Goal: Task Accomplishment & Management: Use online tool/utility

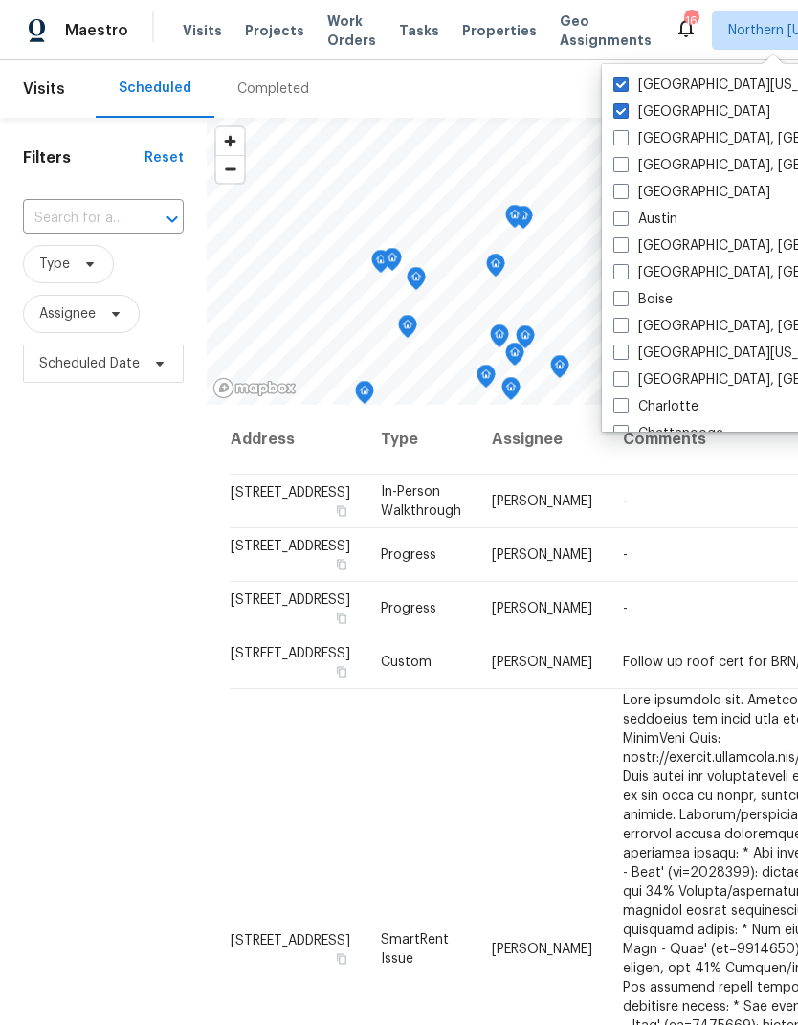
click at [55, 507] on div "Filters Reset ​ Type Assignee Scheduled Date" at bounding box center [103, 671] width 207 height 1107
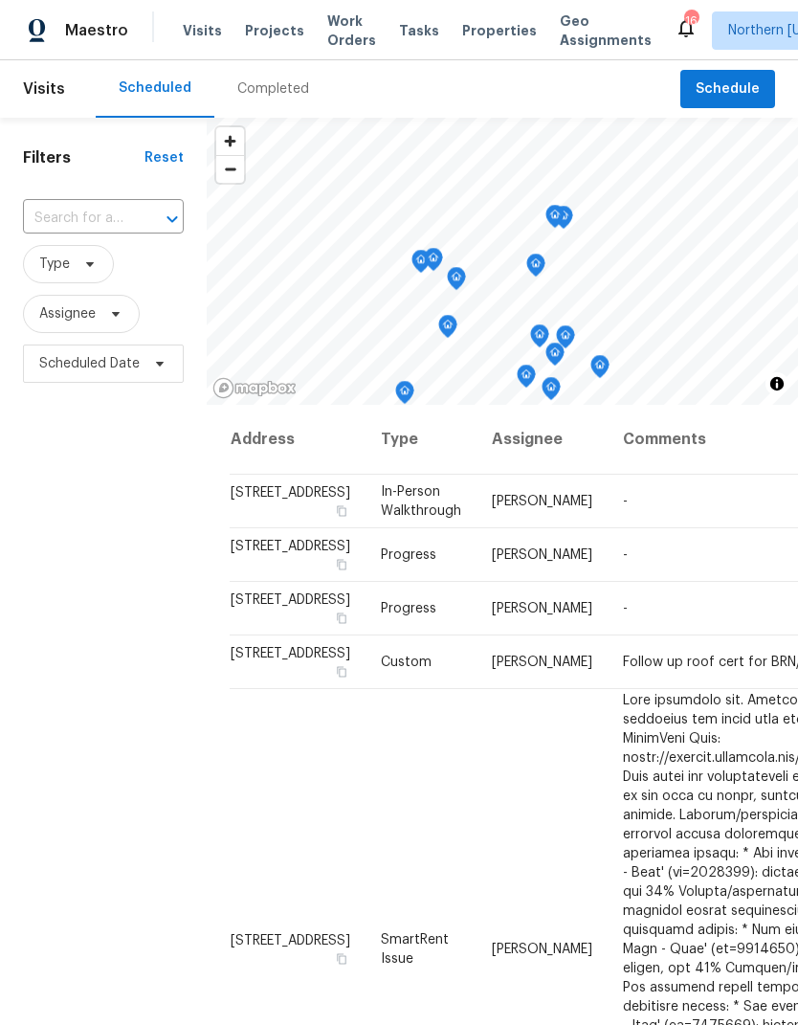
click at [473, 37] on span "Properties" at bounding box center [499, 30] width 75 height 19
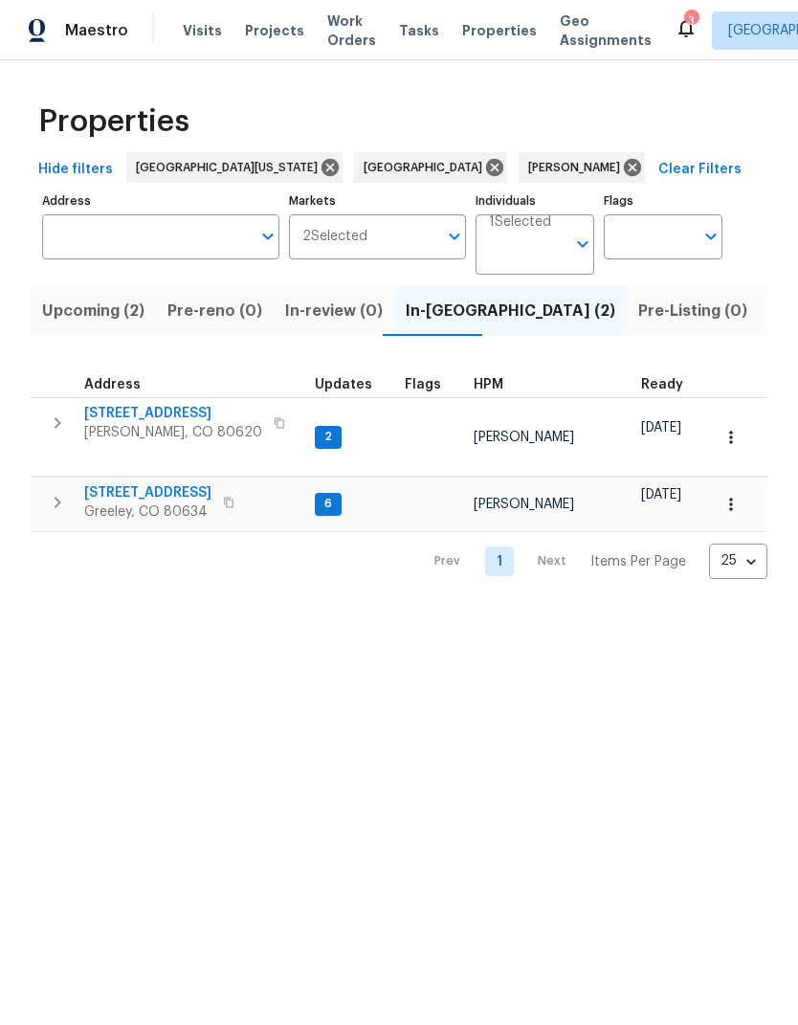
click at [70, 304] on span "Upcoming (2)" at bounding box center [93, 311] width 102 height 27
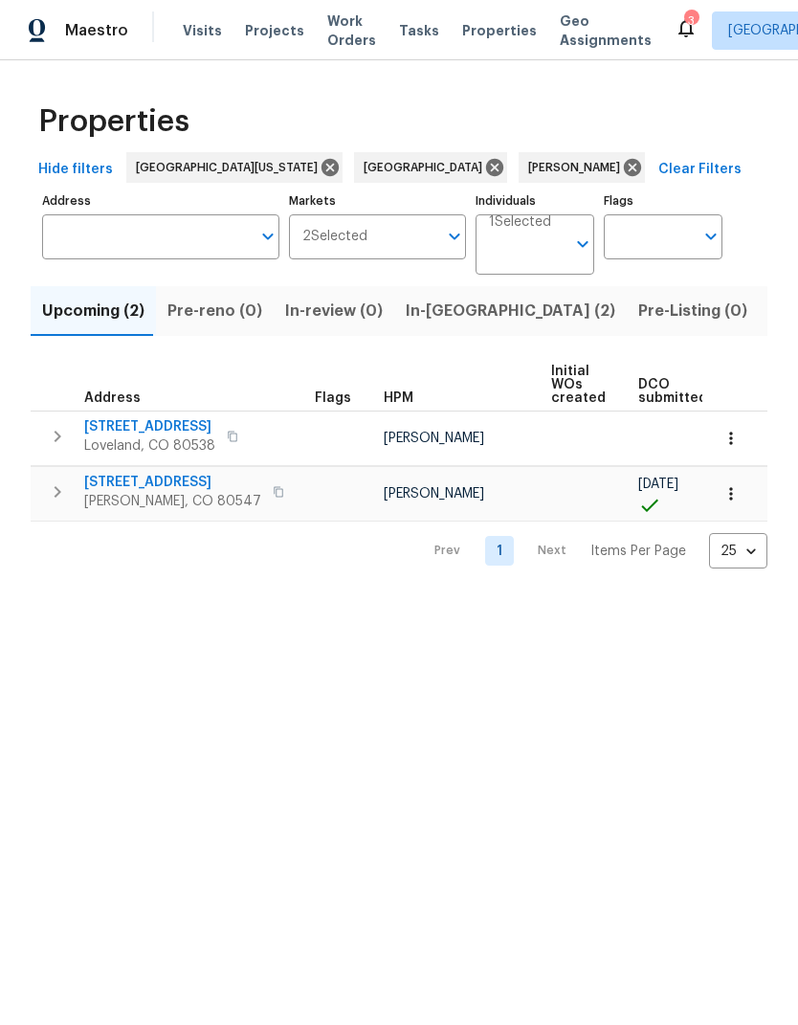
click at [102, 425] on span "[STREET_ADDRESS]" at bounding box center [149, 426] width 131 height 19
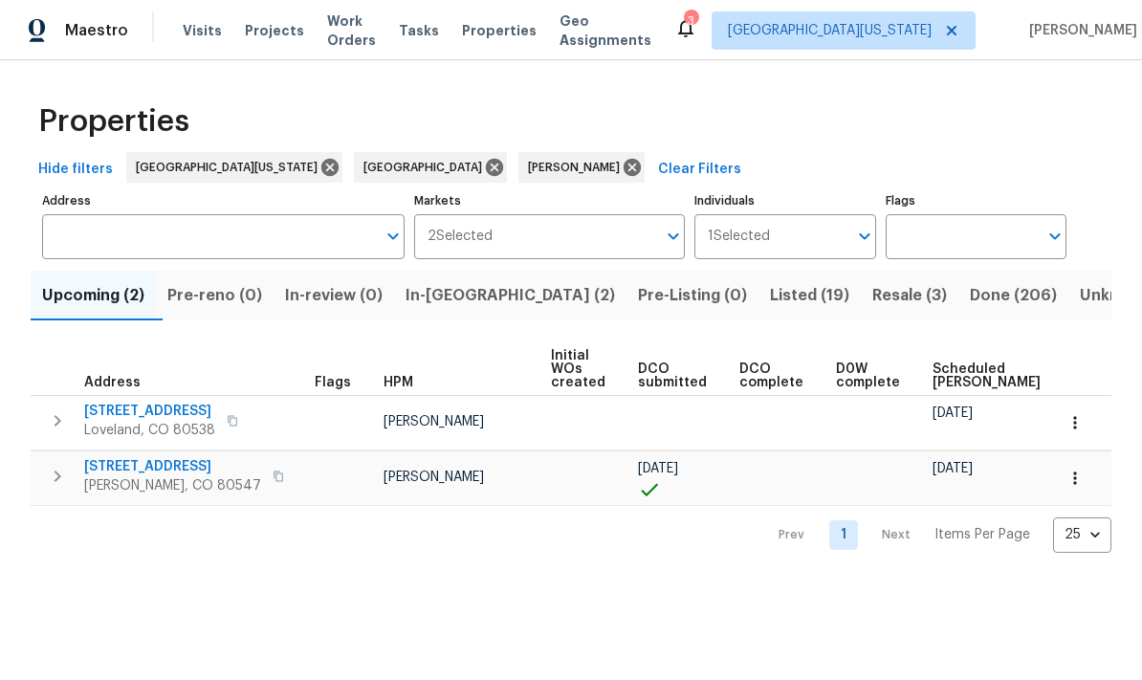
click at [797, 305] on span "Resale (3)" at bounding box center [910, 295] width 75 height 27
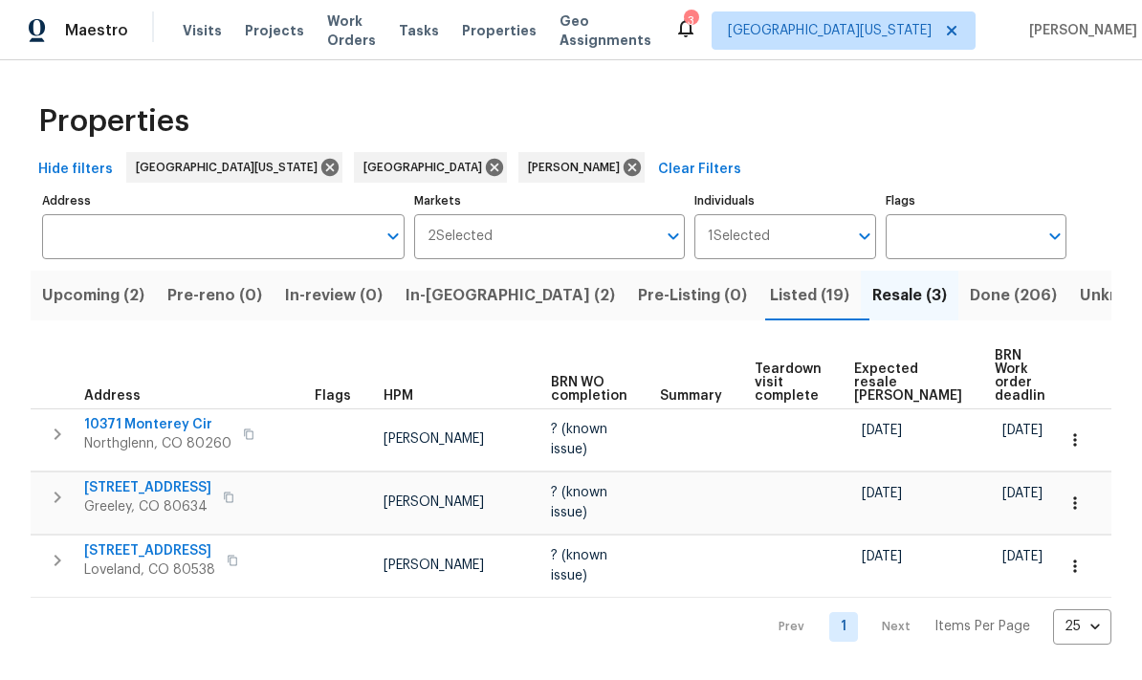
click at [797, 363] on span "Expected resale [PERSON_NAME]" at bounding box center [908, 383] width 108 height 40
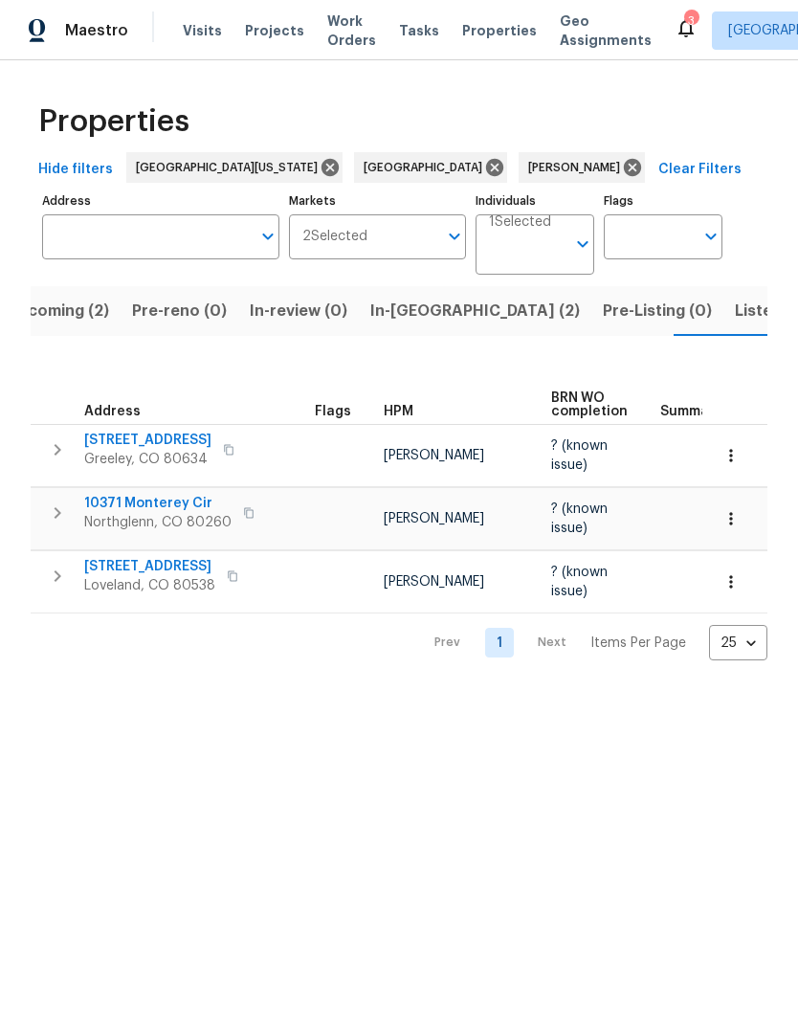
scroll to position [0, 36]
click at [722, 295] on button "Listed (19)" at bounding box center [773, 311] width 102 height 50
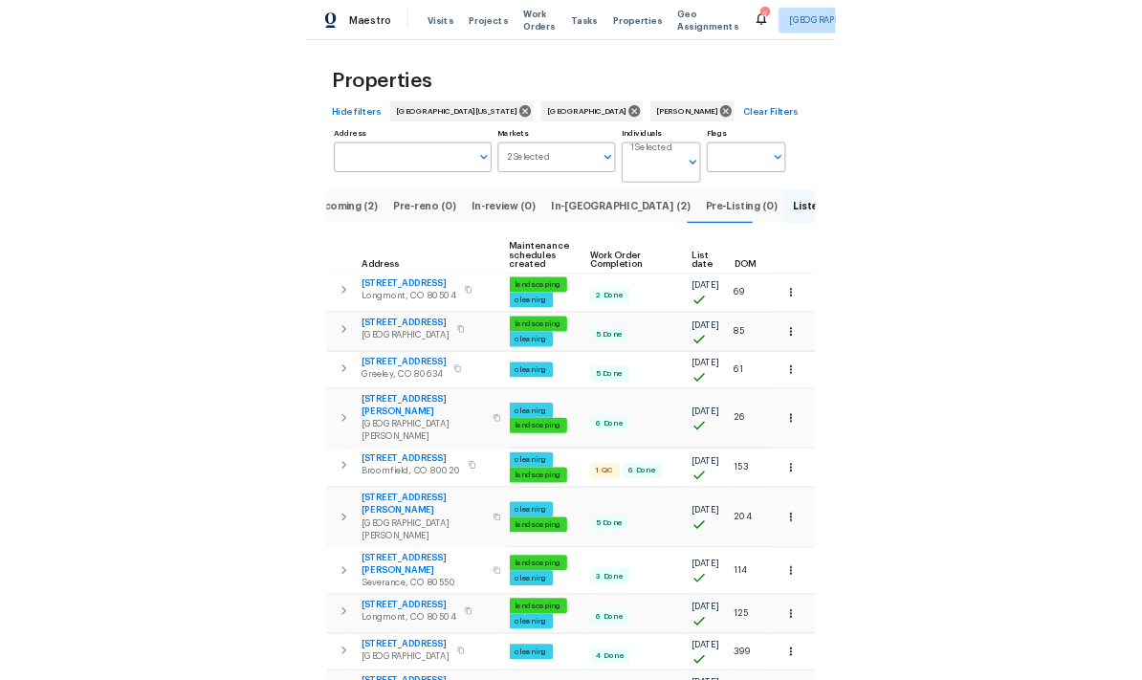
scroll to position [0, 246]
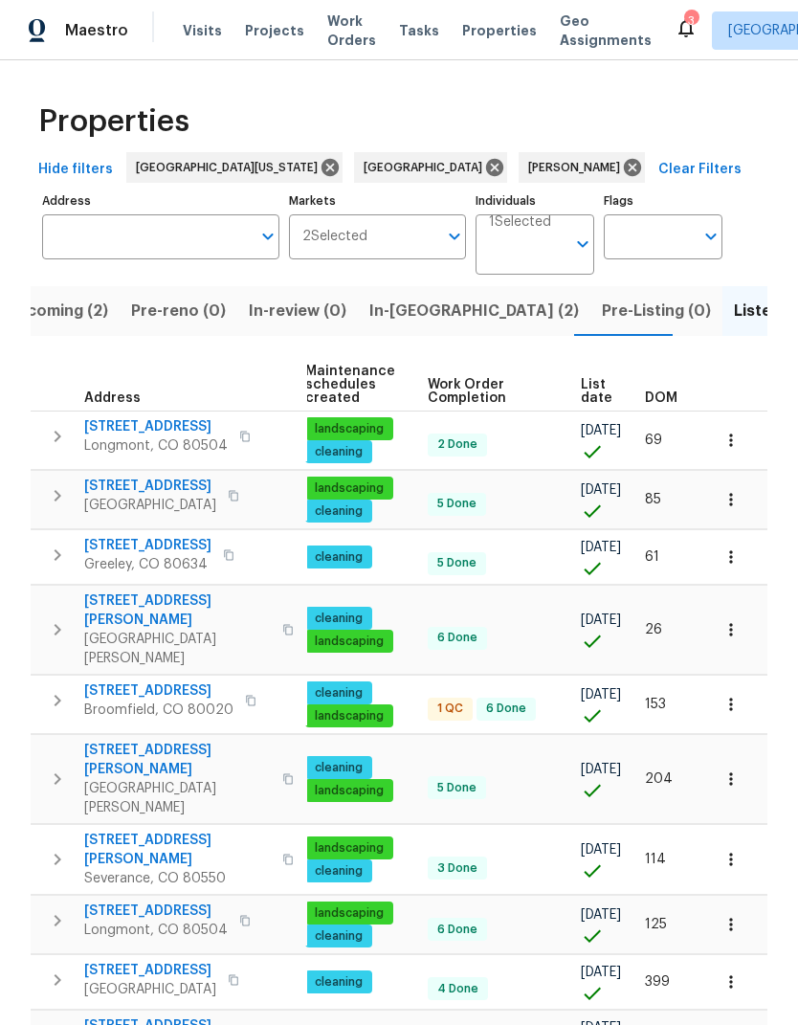
click at [598, 397] on span "List date" at bounding box center [597, 391] width 32 height 27
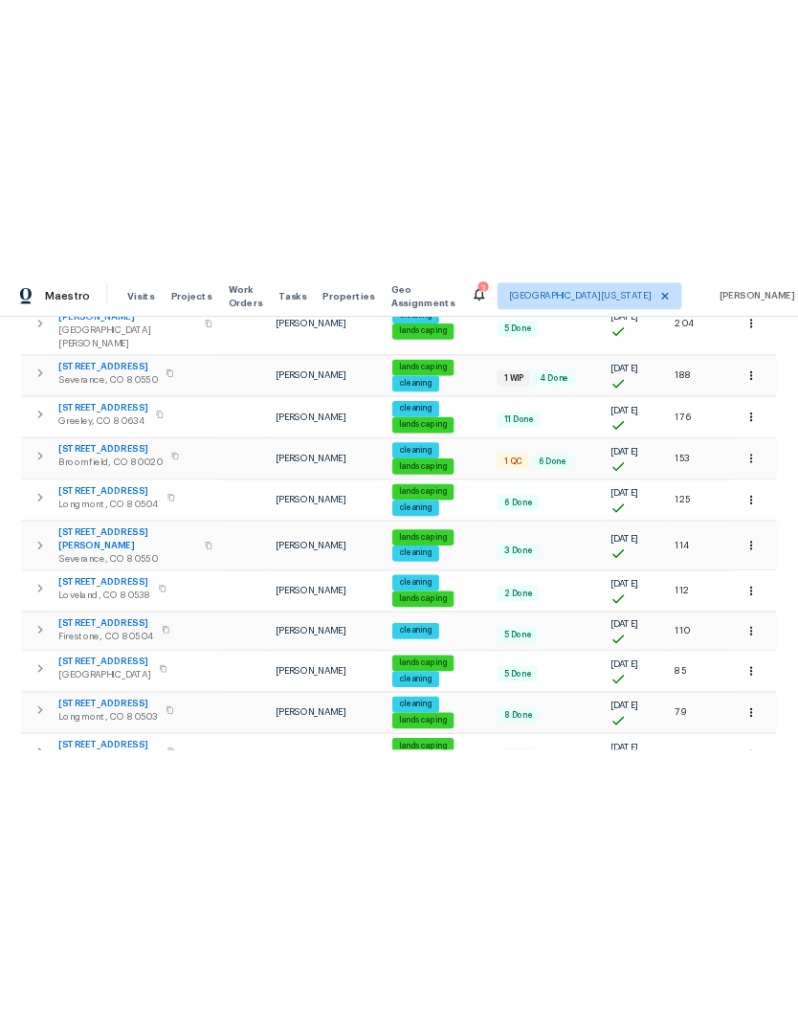
scroll to position [494, 0]
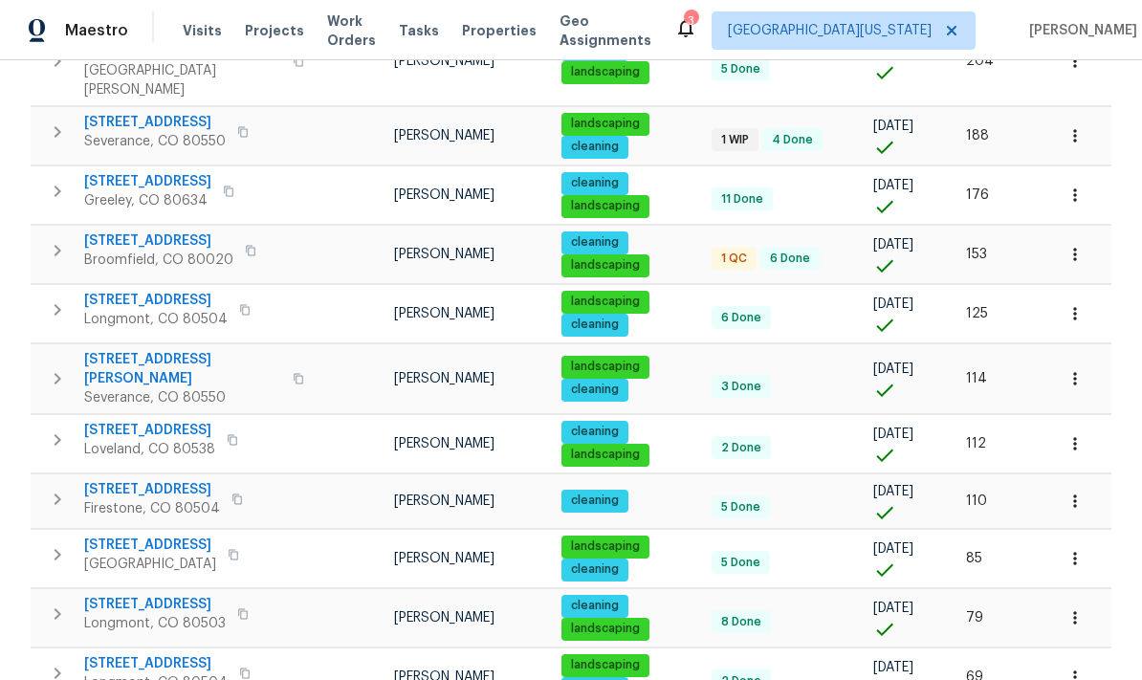
click at [147, 536] on span "12742 E 104th Dr" at bounding box center [150, 545] width 132 height 19
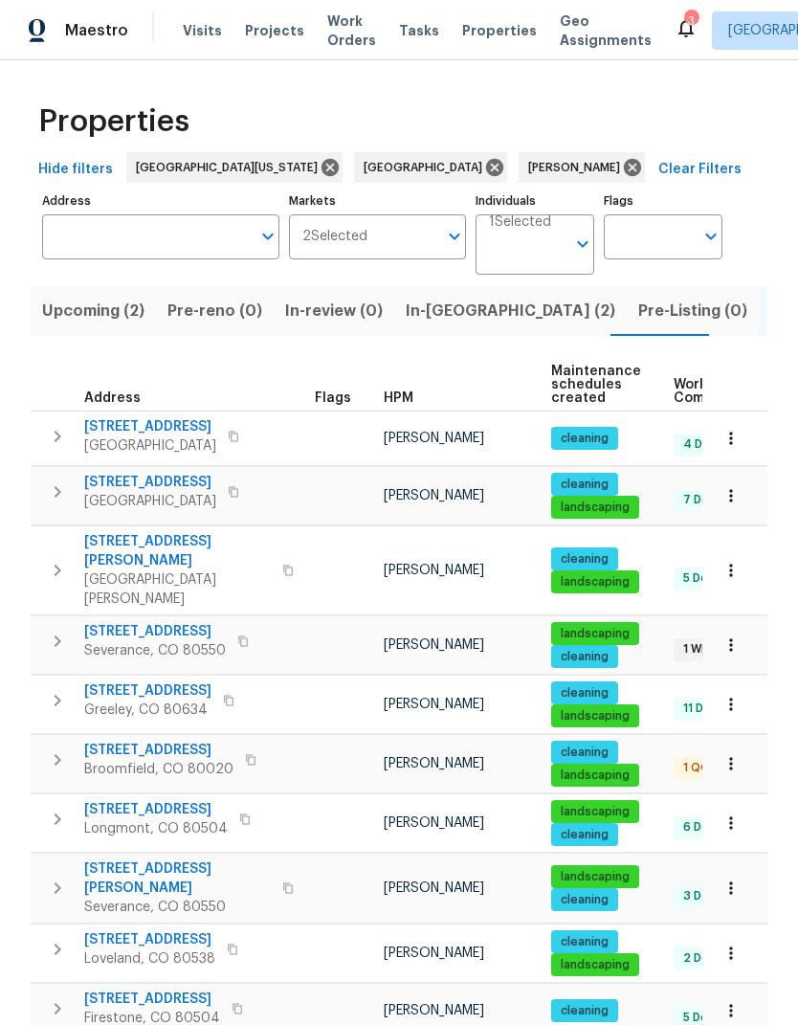
scroll to position [-1, 0]
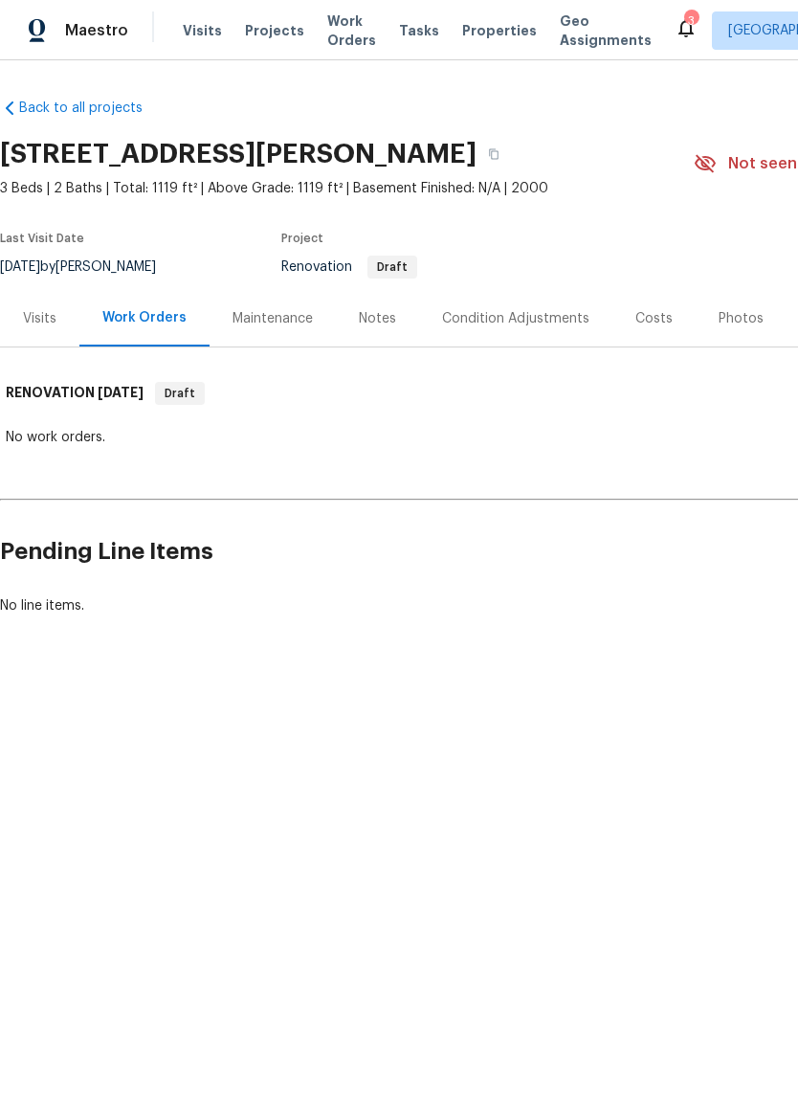
click at [38, 307] on div "Visits" at bounding box center [39, 318] width 79 height 56
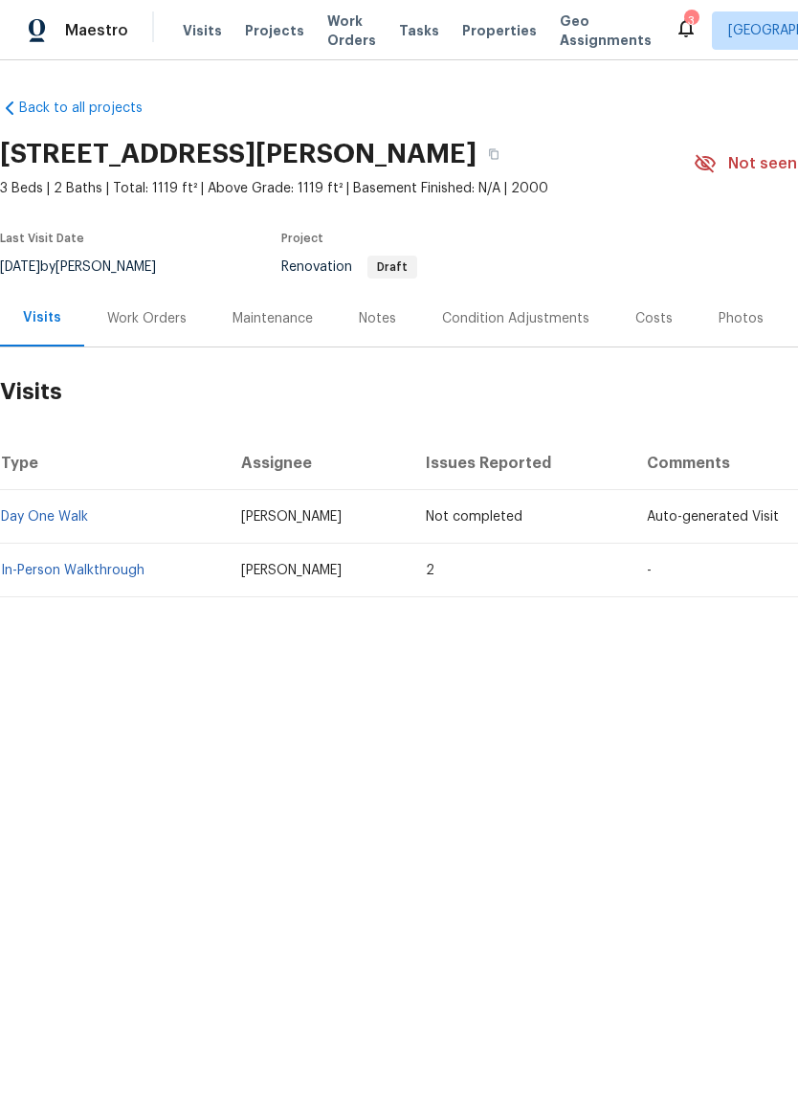
click at [73, 573] on link "In-Person Walkthrough" at bounding box center [73, 570] width 144 height 13
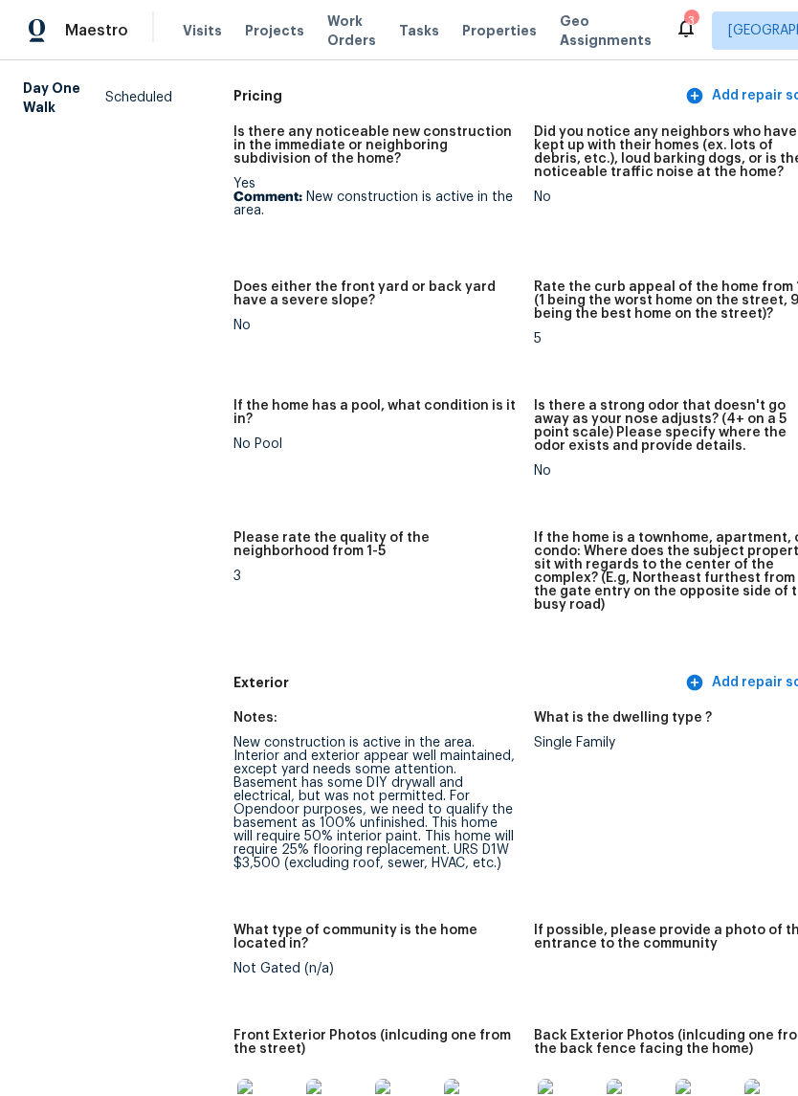
scroll to position [215, -1]
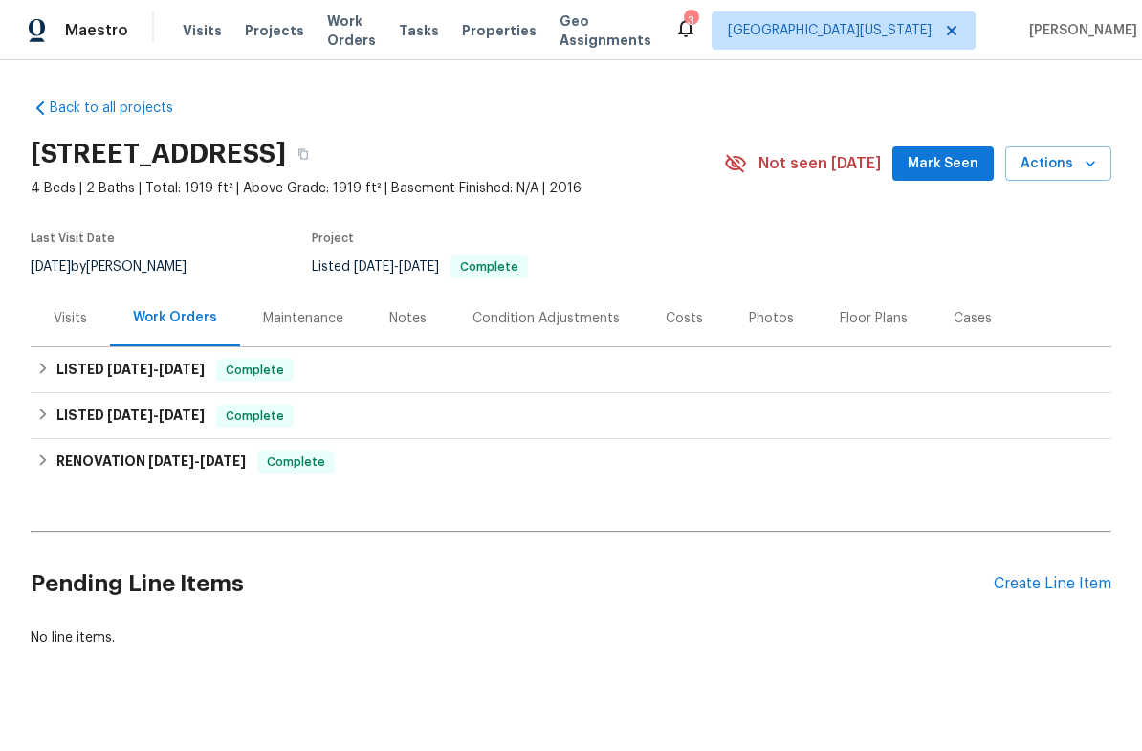
click at [1069, 157] on span "Actions" at bounding box center [1059, 164] width 76 height 24
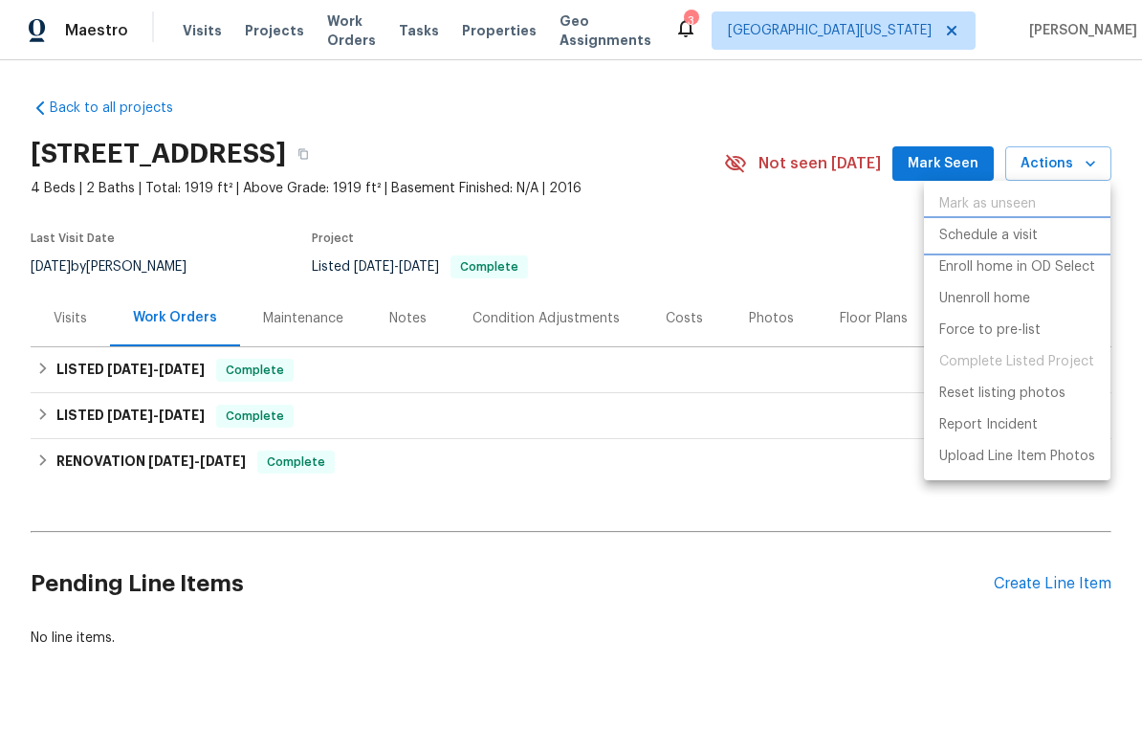
click at [1048, 233] on li "Schedule a visit" at bounding box center [1017, 236] width 187 height 32
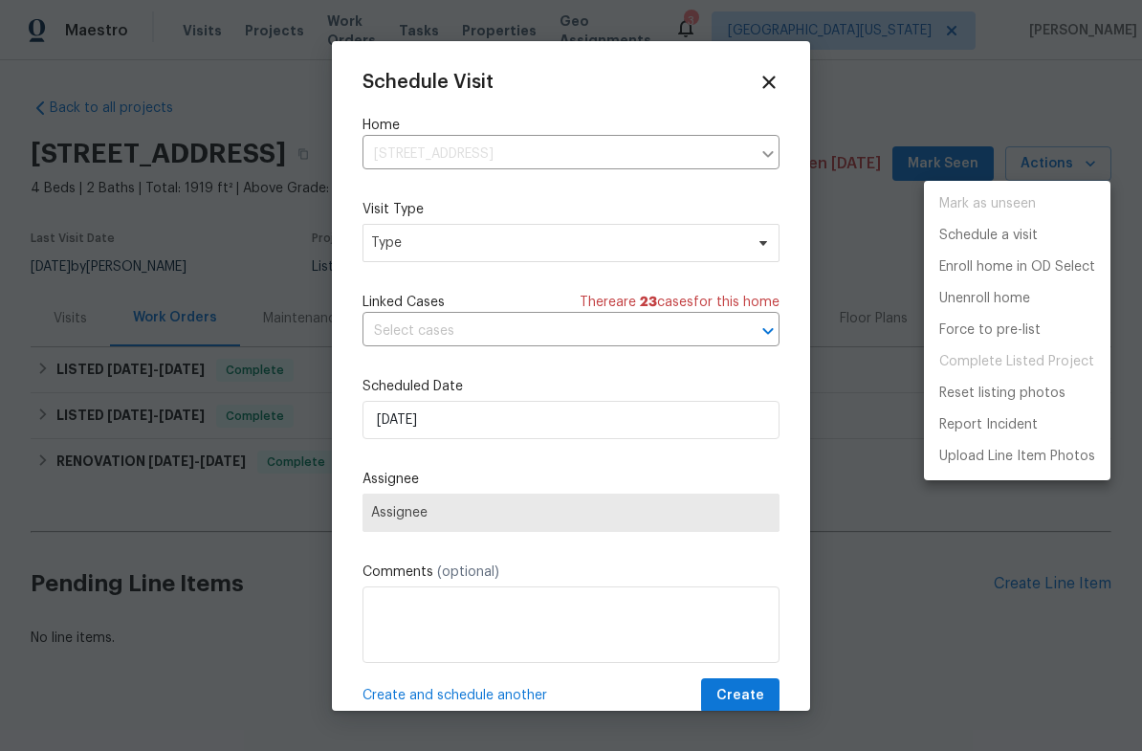
click at [399, 256] on div at bounding box center [571, 375] width 1142 height 751
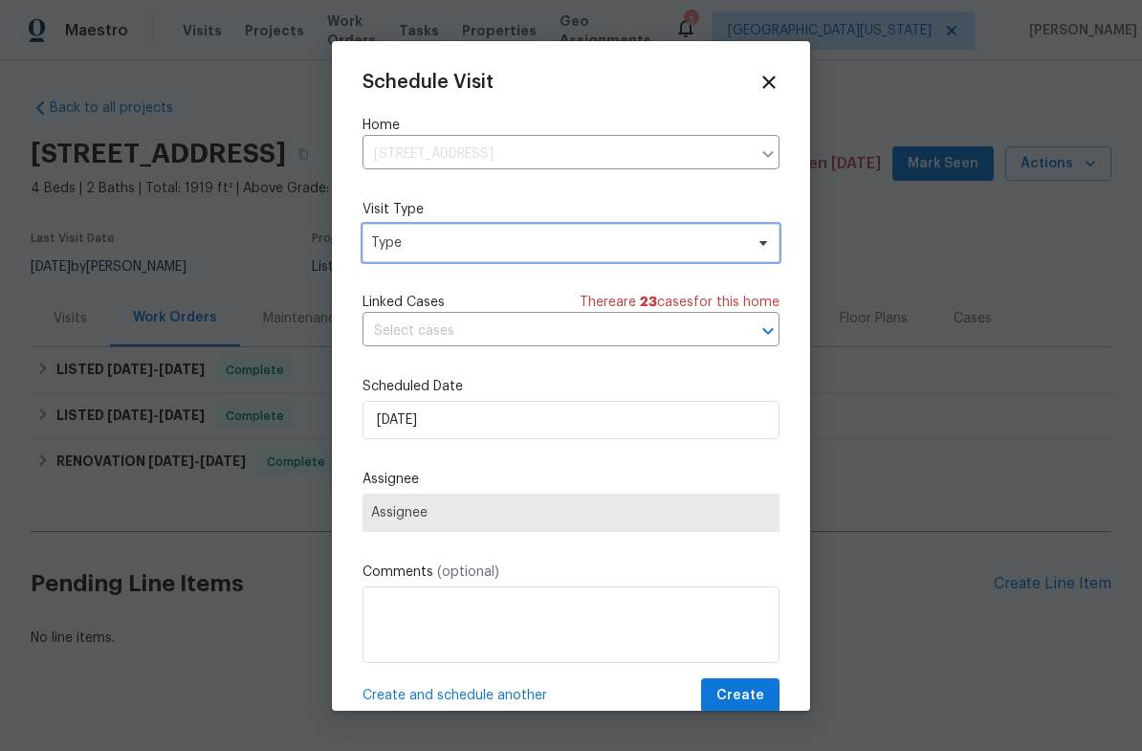
click at [393, 262] on span "Type" at bounding box center [571, 243] width 417 height 38
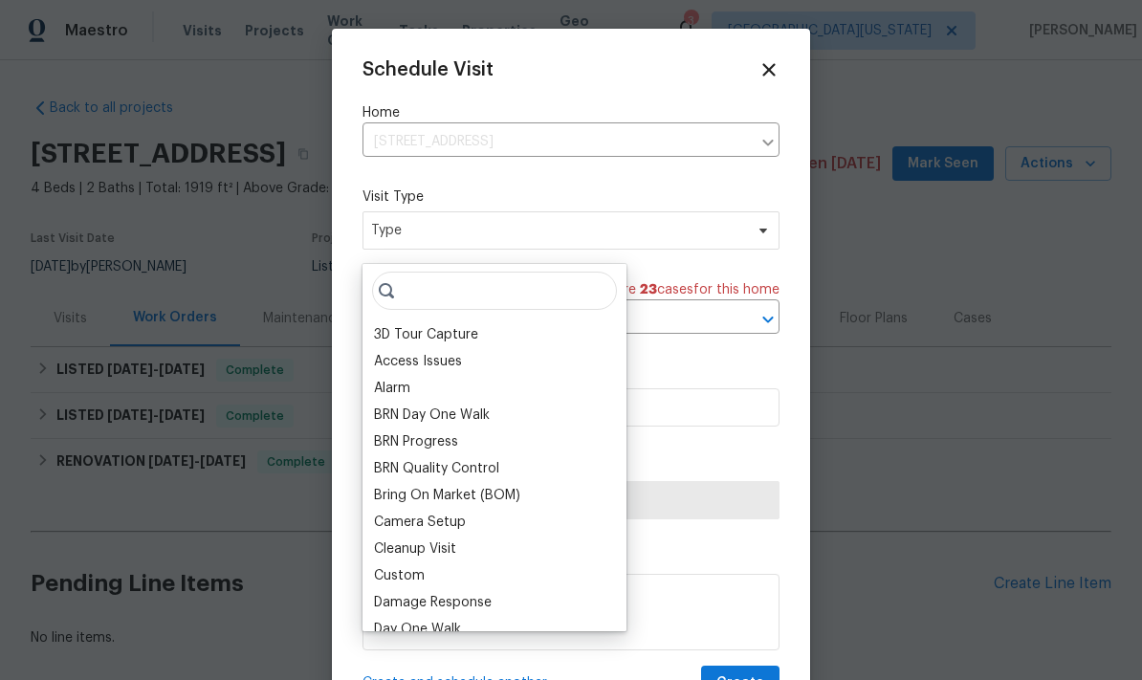
click at [378, 373] on div "Access Issues" at bounding box center [494, 361] width 253 height 27
click at [394, 183] on div "Schedule Visit Home 12742 E 104th Dr, Commerce City, CO 80022 ​ Visit Type Type…" at bounding box center [571, 380] width 417 height 642
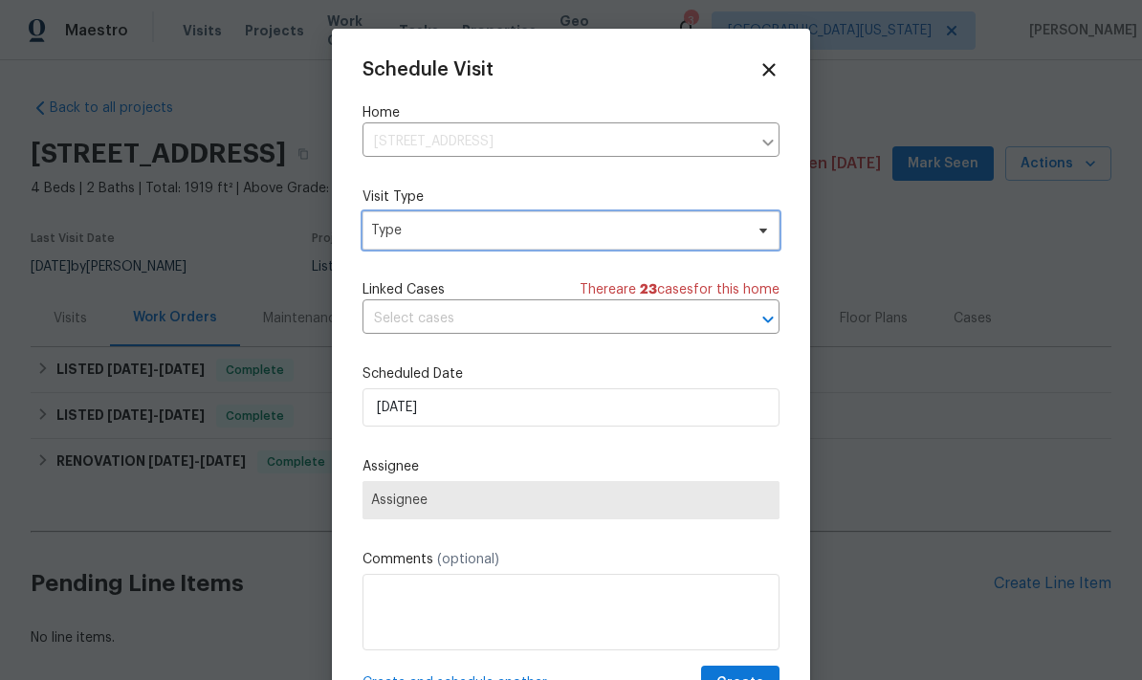
click at [373, 238] on span "Type" at bounding box center [557, 230] width 372 height 19
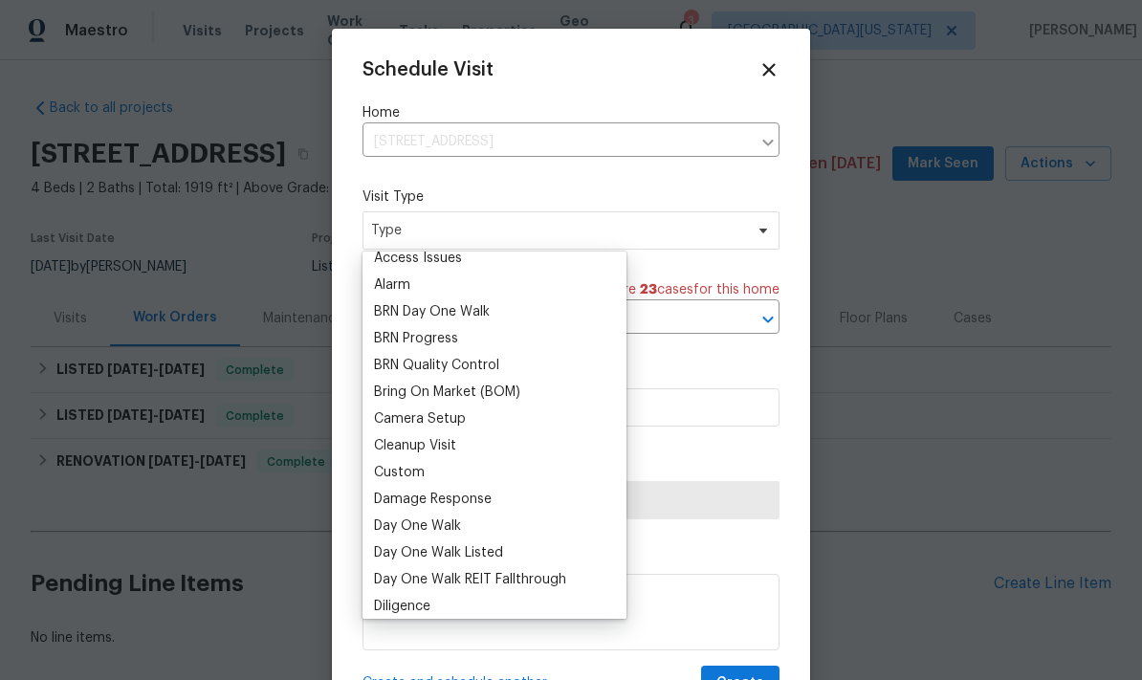
scroll to position [95, 0]
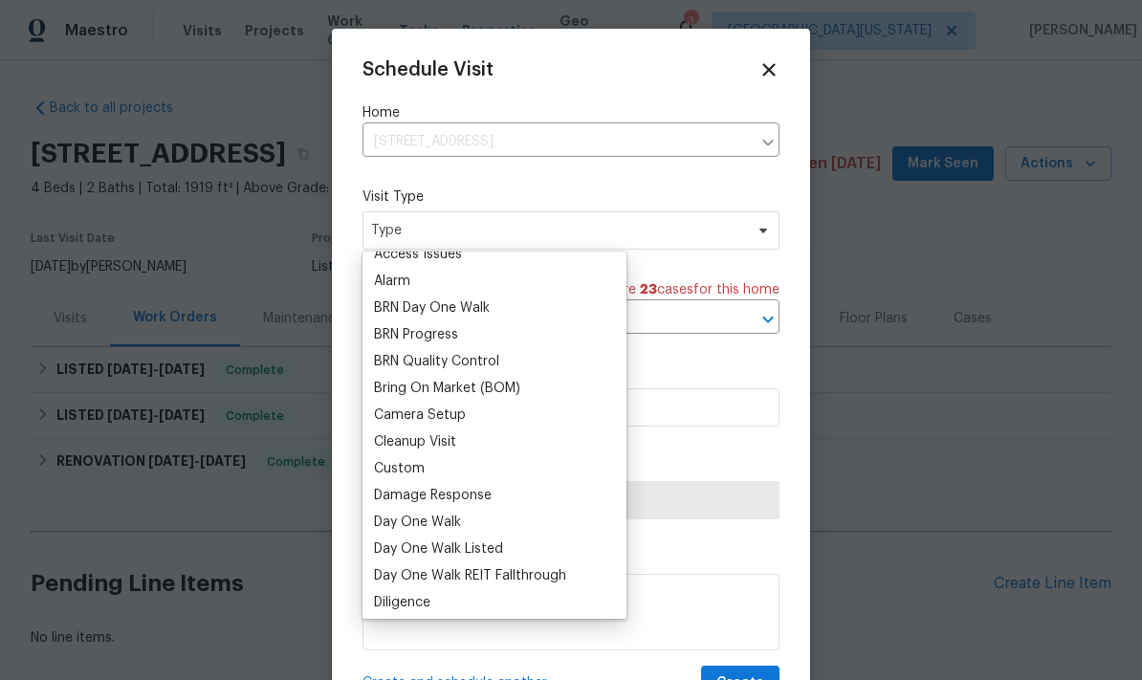
click at [394, 471] on div "Custom" at bounding box center [399, 468] width 51 height 19
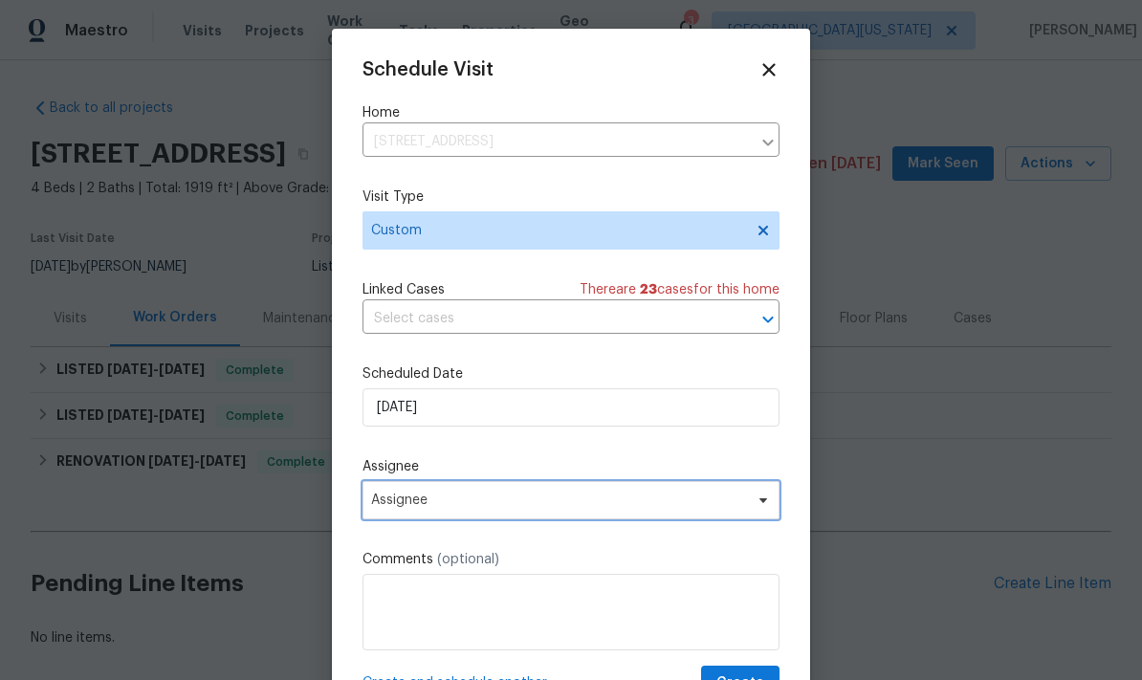
click at [384, 508] on span "Assignee" at bounding box center [558, 500] width 375 height 15
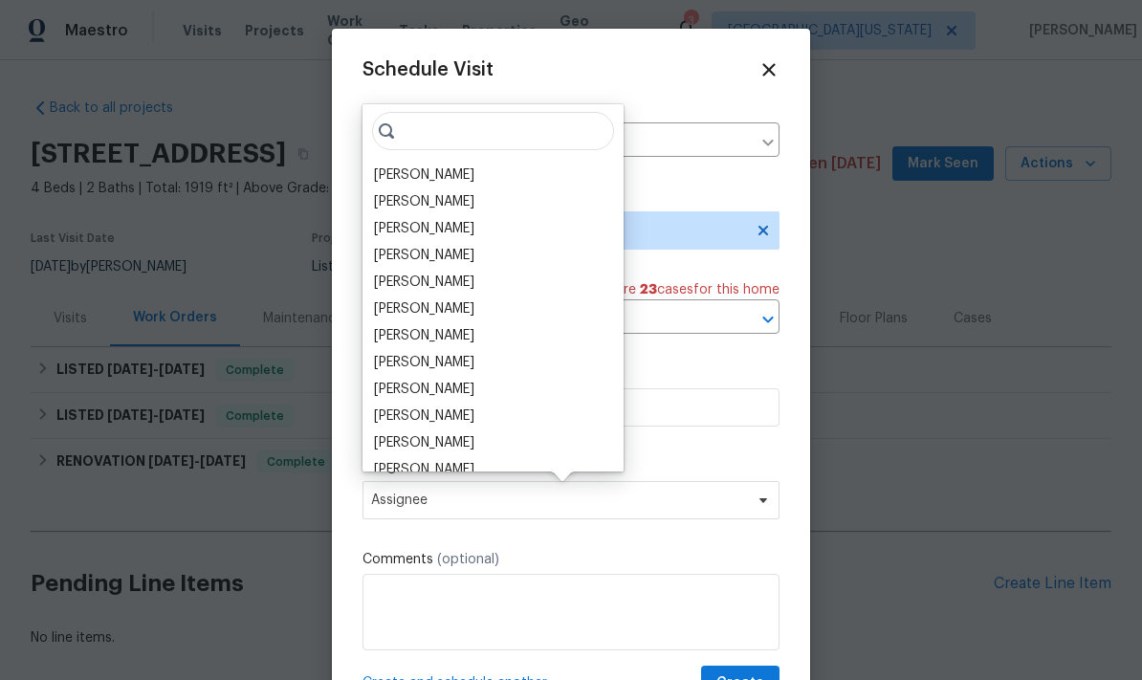
click at [393, 178] on div "[PERSON_NAME]" at bounding box center [424, 175] width 100 height 19
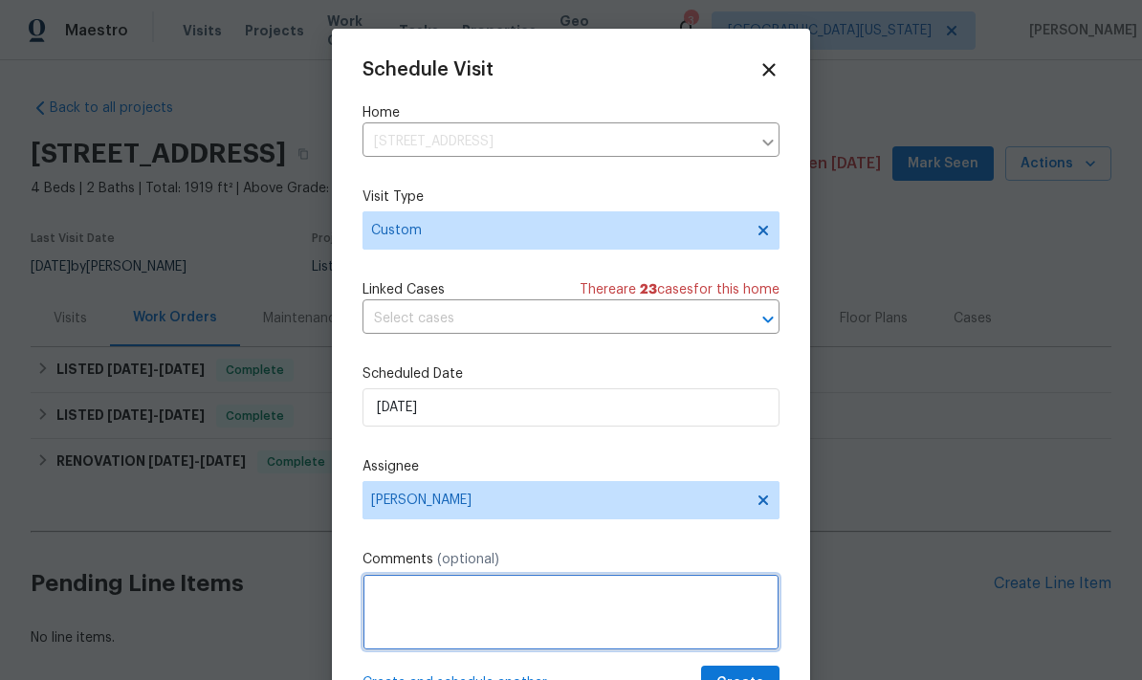
click at [399, 600] on textarea at bounding box center [571, 612] width 417 height 77
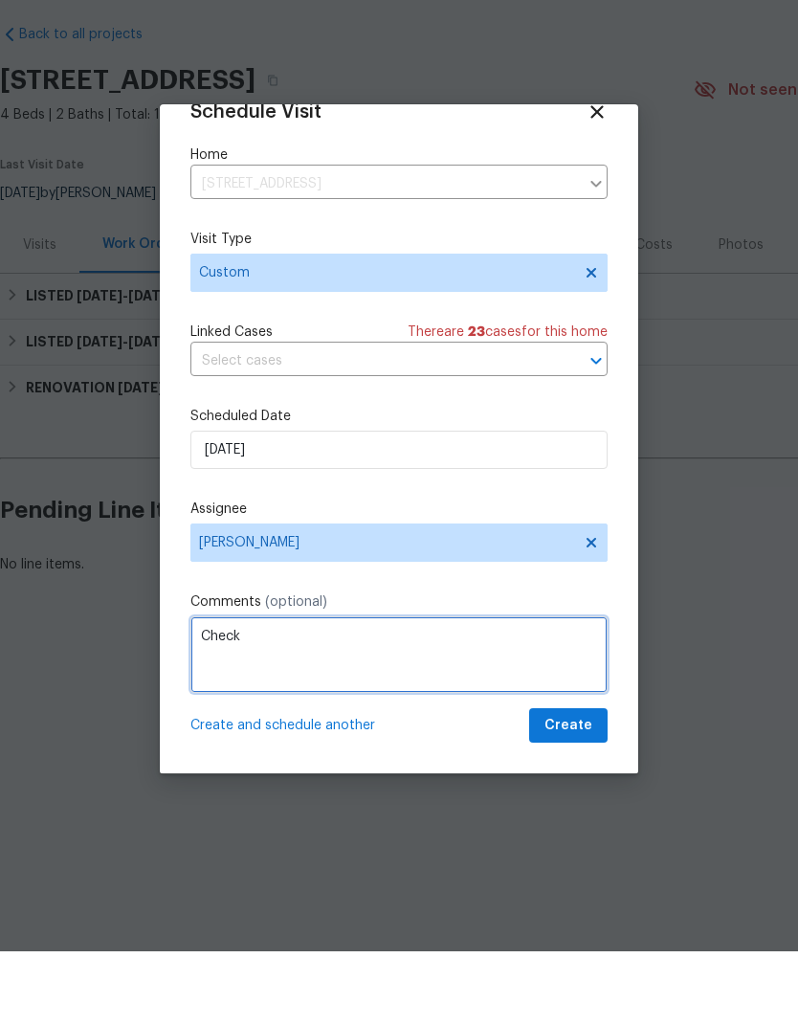
scroll to position [37, 0]
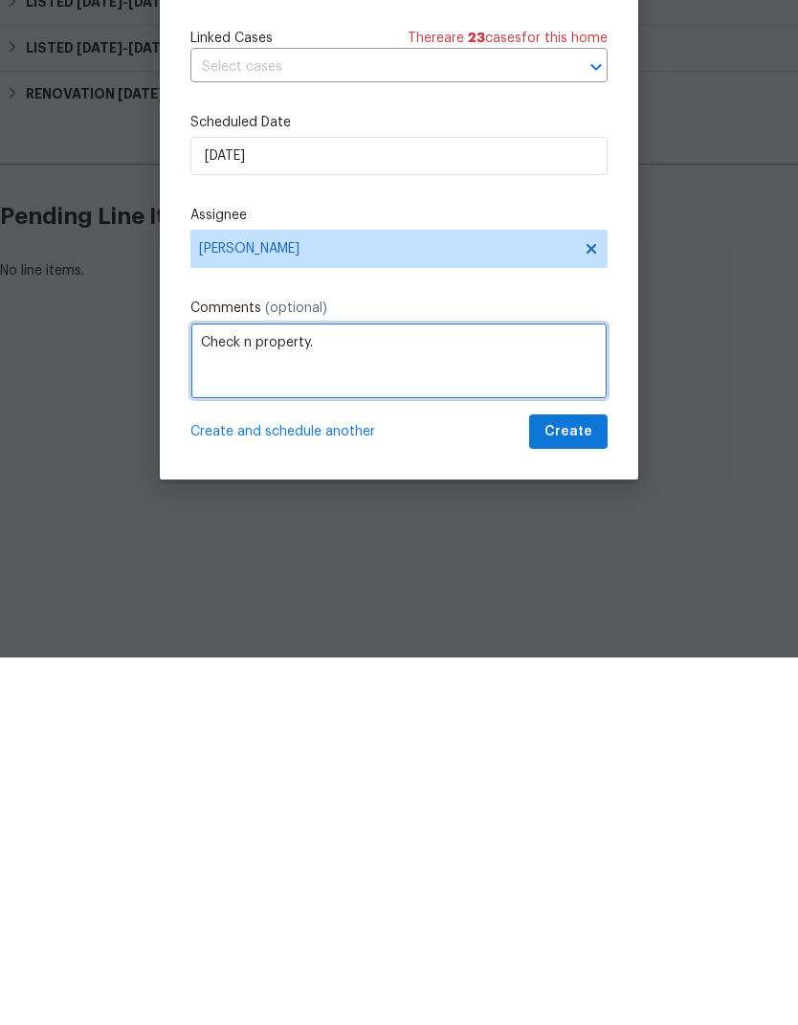
click at [245, 690] on textarea "Check n property." at bounding box center [398, 728] width 417 height 77
type textarea "Check on property."
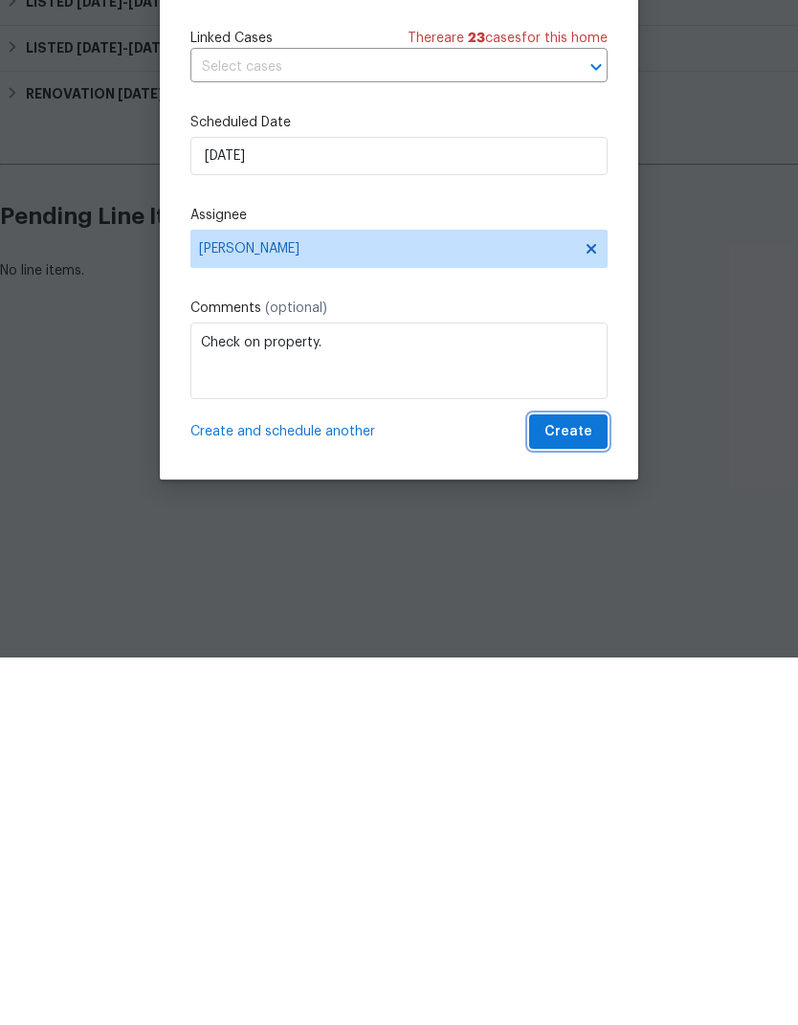
click at [594, 750] on button "Create" at bounding box center [568, 799] width 78 height 35
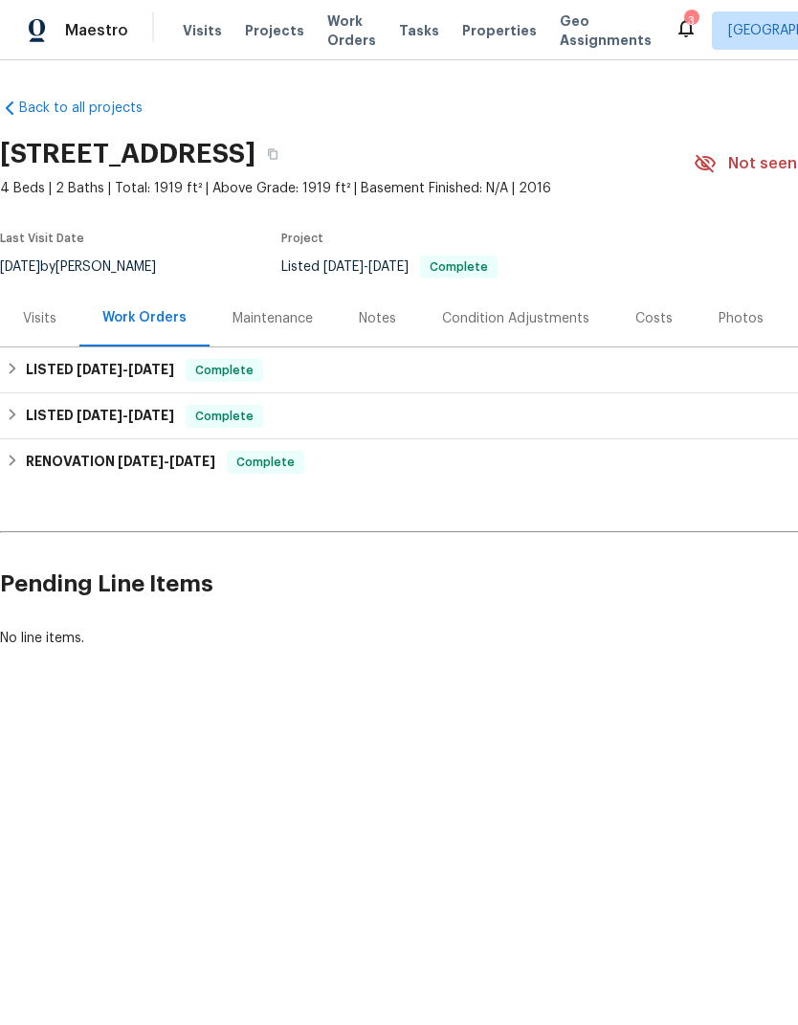
scroll to position [0, 0]
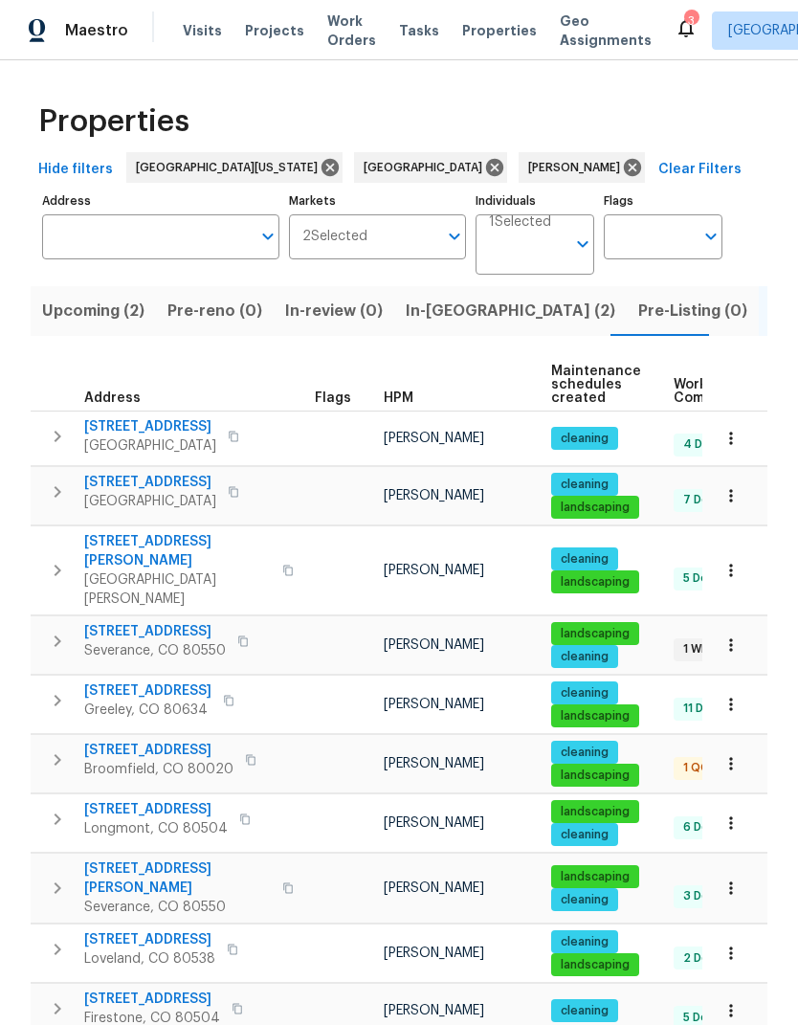
click at [770, 314] on span "Listed (19)" at bounding box center [809, 311] width 79 height 27
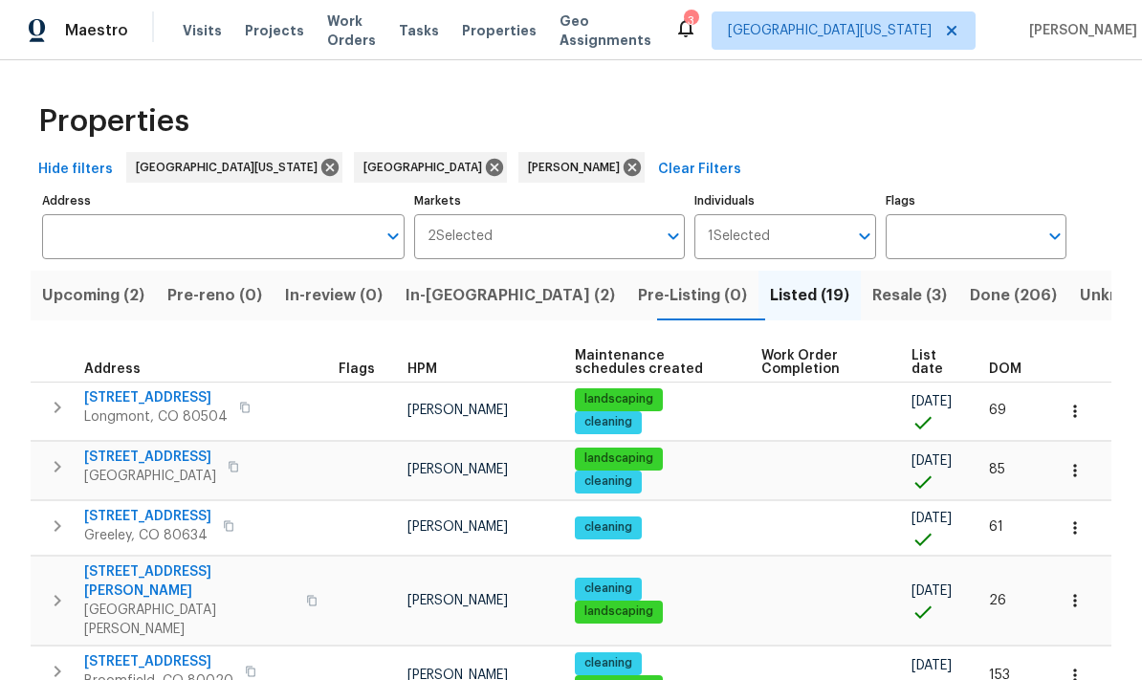
click at [797, 299] on span "Resale (3)" at bounding box center [910, 295] width 75 height 27
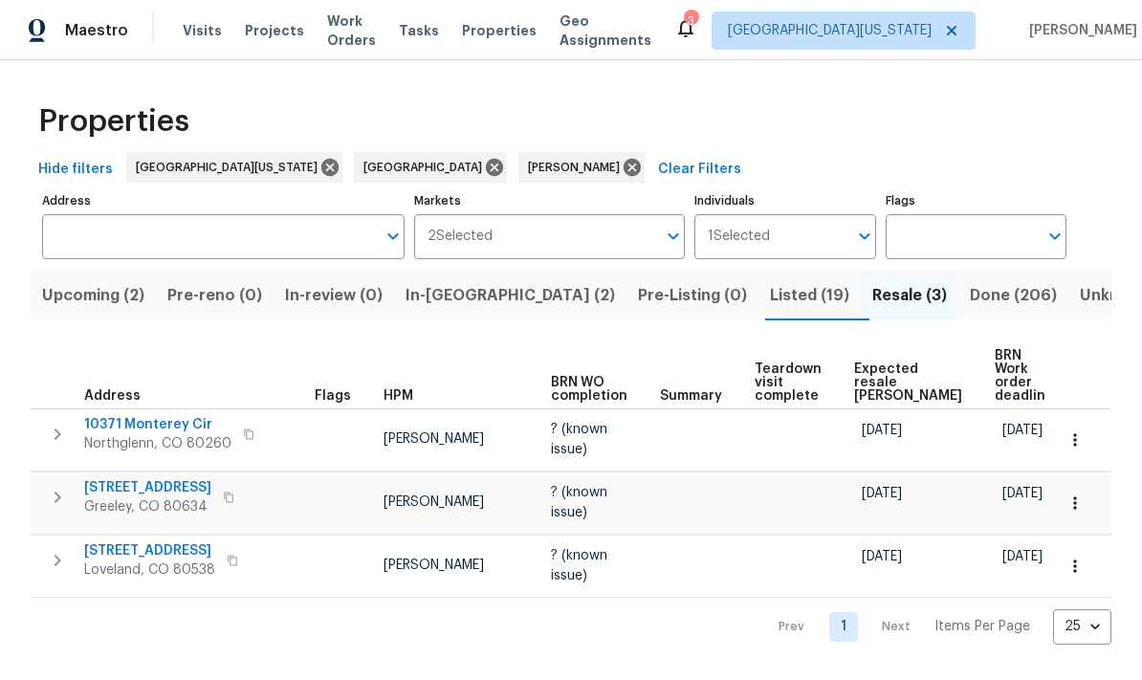
click at [173, 415] on span "10371 Monterey Cir" at bounding box center [157, 424] width 147 height 19
click at [797, 436] on icon "button" at bounding box center [1075, 440] width 19 height 19
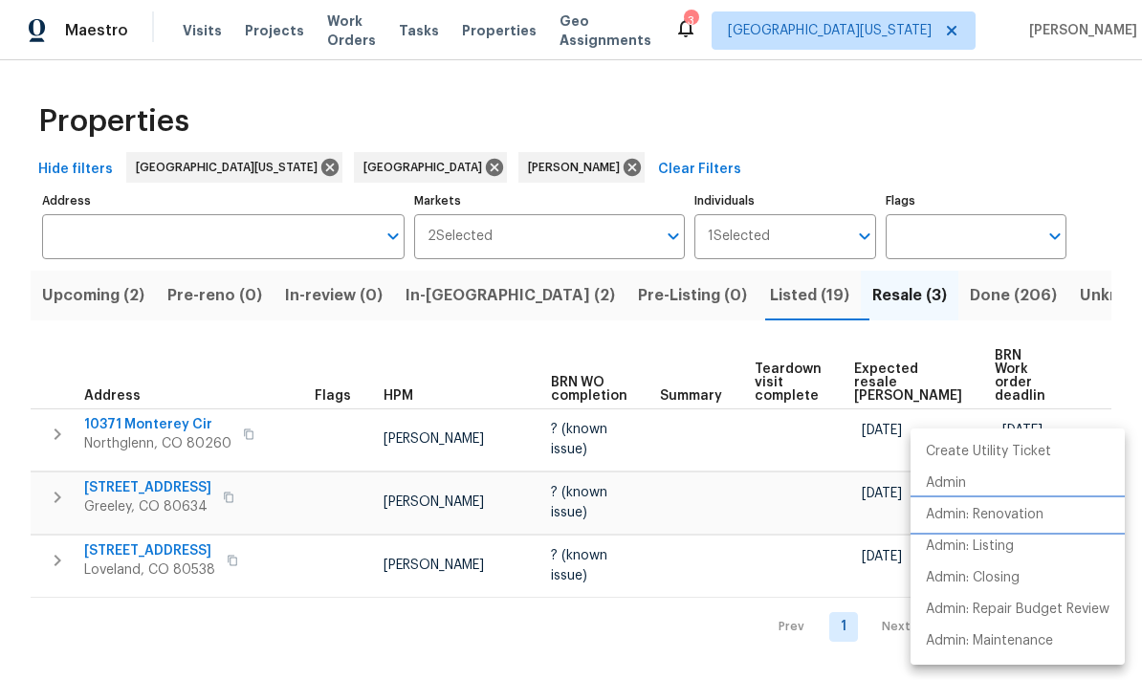
click at [797, 522] on p "Admin: Renovation" at bounding box center [985, 515] width 118 height 20
